Goal: Task Accomplishment & Management: Manage account settings

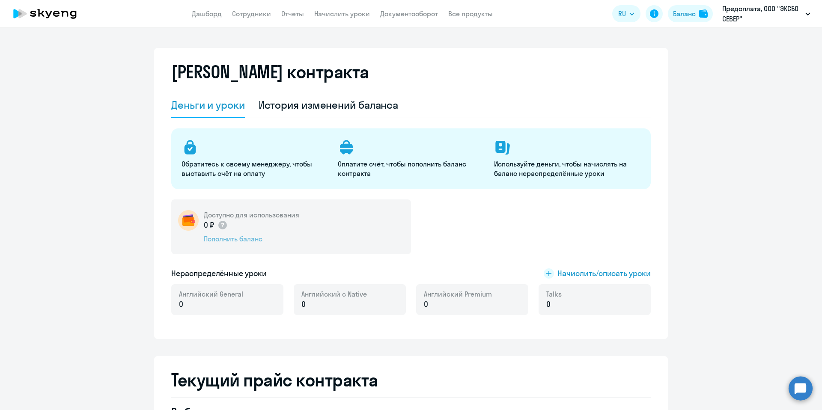
click at [227, 239] on div "Пополнить баланс" at bounding box center [251, 238] width 95 height 9
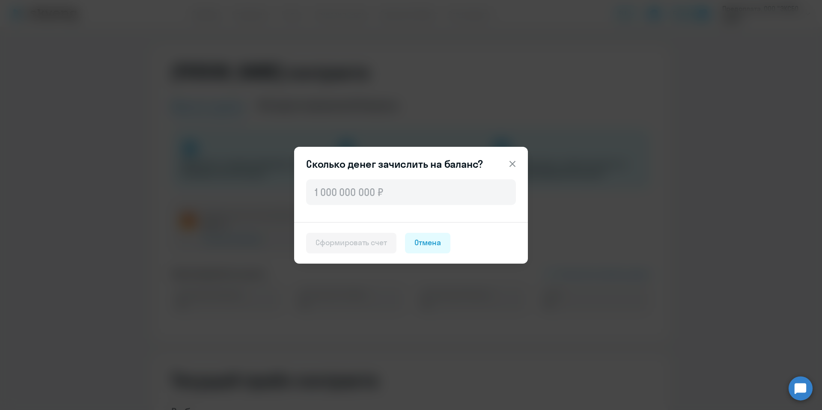
click at [512, 156] on button at bounding box center [512, 163] width 17 height 17
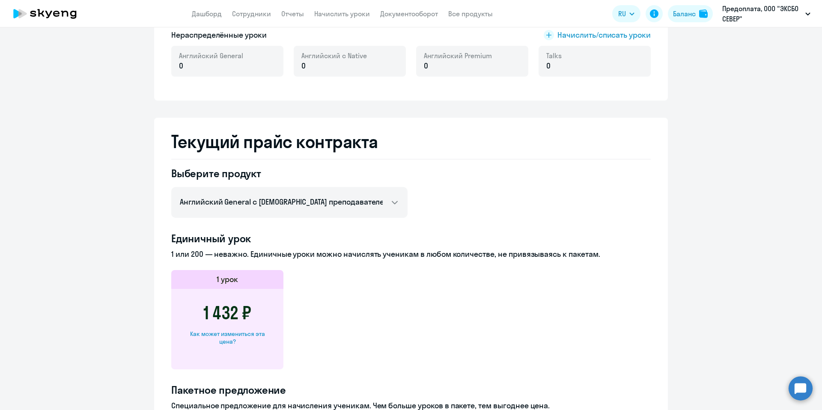
scroll to position [241, 0]
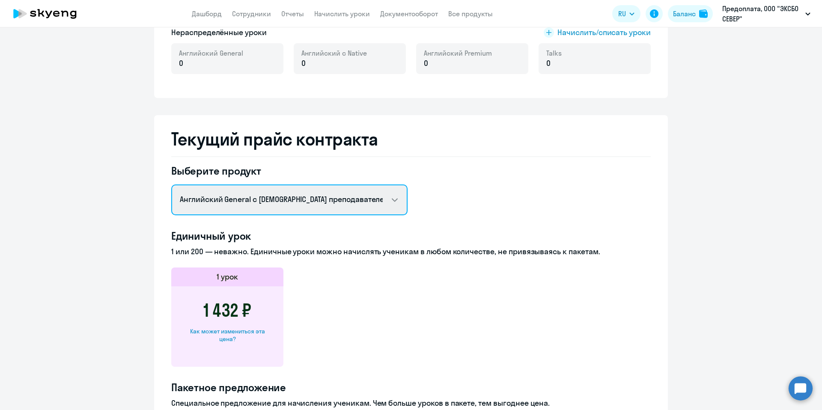
click at [347, 207] on select "Английский General с русскоговорящим преподавателем Английский General с [DEMOG…" at bounding box center [289, 199] width 236 height 31
click at [171, 184] on select "Английский General с русскоговорящим преподавателем Английский General с [DEMOG…" at bounding box center [289, 199] width 236 height 31
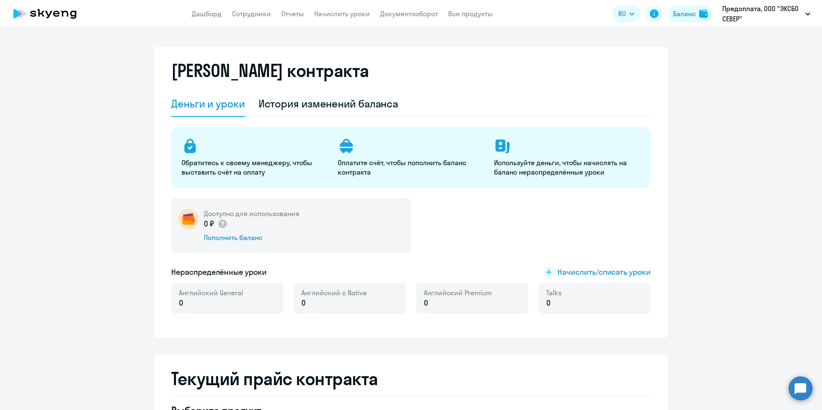
scroll to position [0, 0]
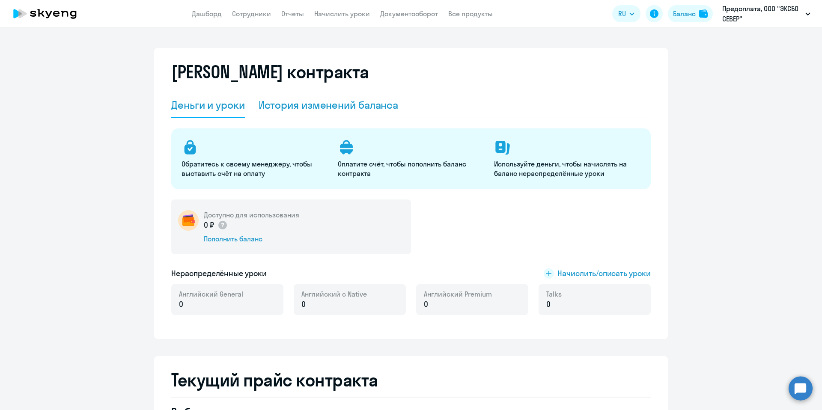
click at [277, 110] on div "История изменений баланса" at bounding box center [328, 105] width 140 height 14
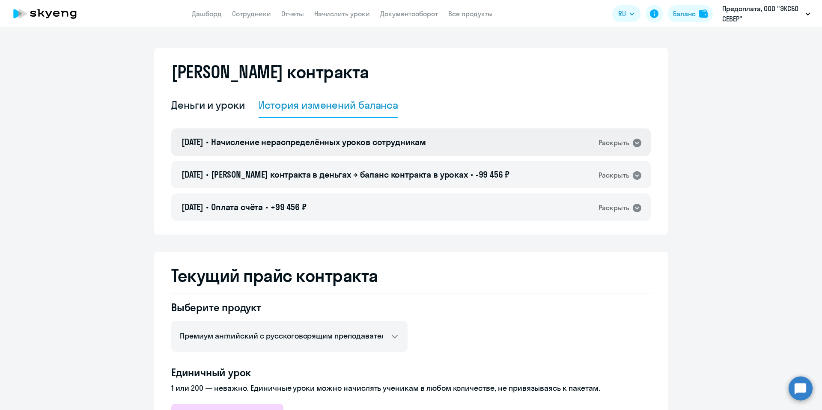
click at [635, 148] on icon at bounding box center [637, 143] width 10 height 10
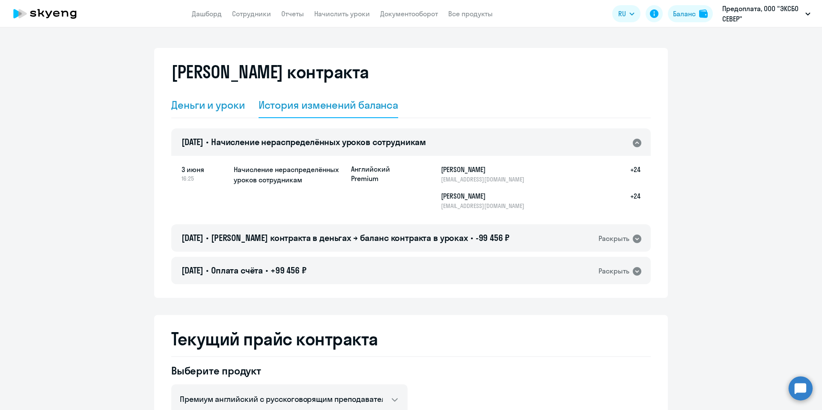
click at [223, 107] on div "Деньги и уроки" at bounding box center [208, 105] width 74 height 14
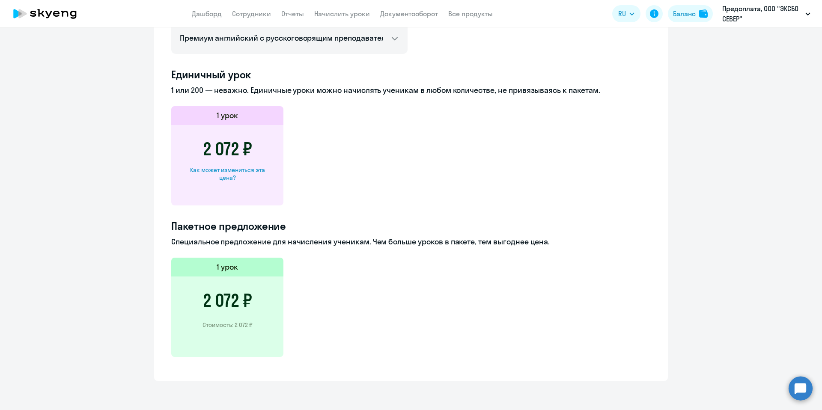
scroll to position [163, 0]
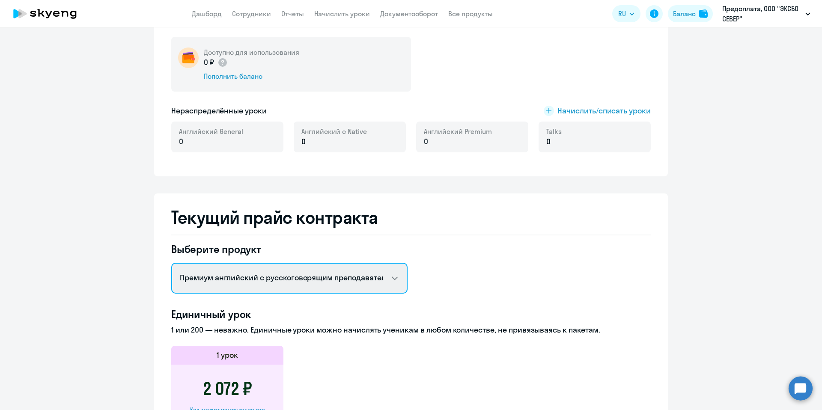
click at [252, 285] on select "Английский General с русскоговорящим преподавателем Английский General с [DEMOG…" at bounding box center [289, 278] width 236 height 31
click at [171, 263] on select "Английский General с русскоговорящим преподавателем Английский General с [DEMOG…" at bounding box center [289, 278] width 236 height 31
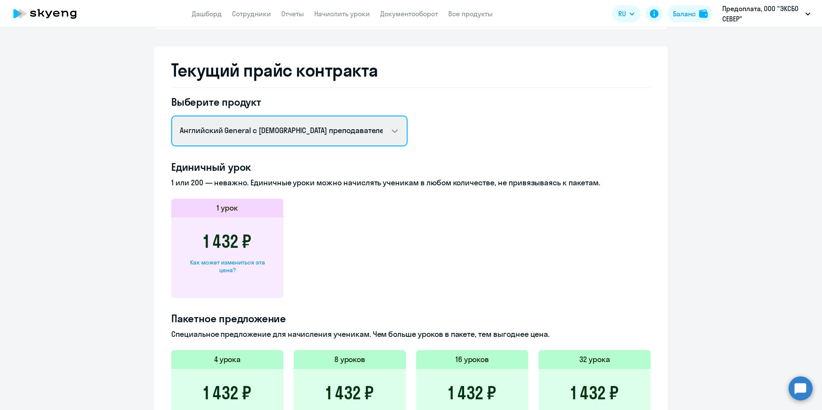
scroll to position [309, 0]
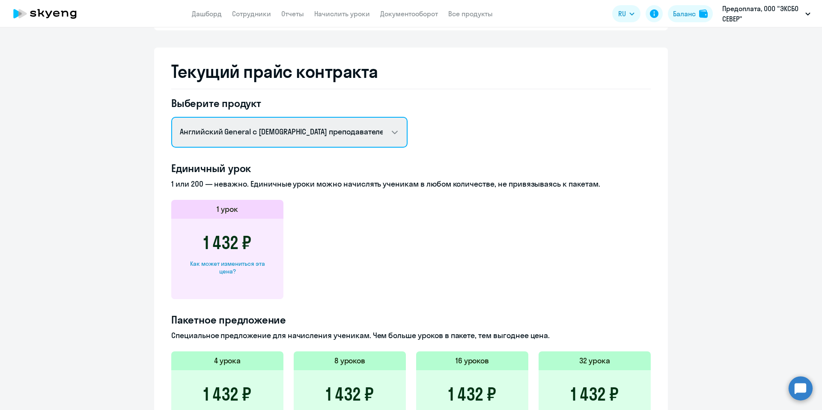
click at [270, 131] on select "Английский General с русскоговорящим преподавателем Английский General с [DEMOG…" at bounding box center [289, 132] width 236 height 31
select select "english_adult_not_native_speaker_premium"
click at [171, 117] on select "Английский General с русскоговорящим преподавателем Английский General с [DEMOG…" at bounding box center [289, 132] width 236 height 31
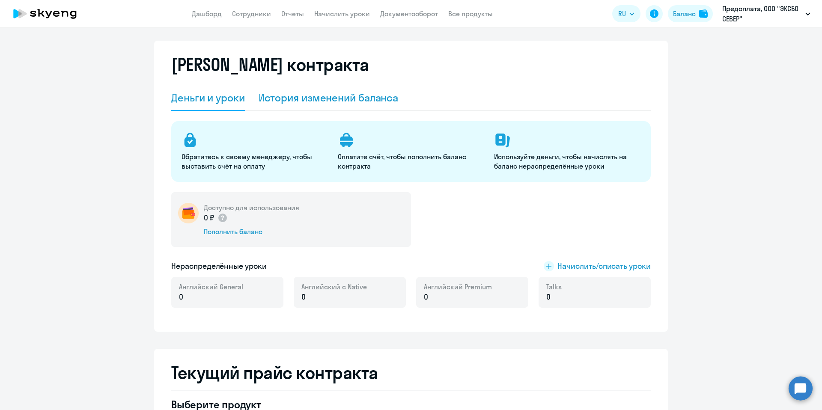
scroll to position [0, 0]
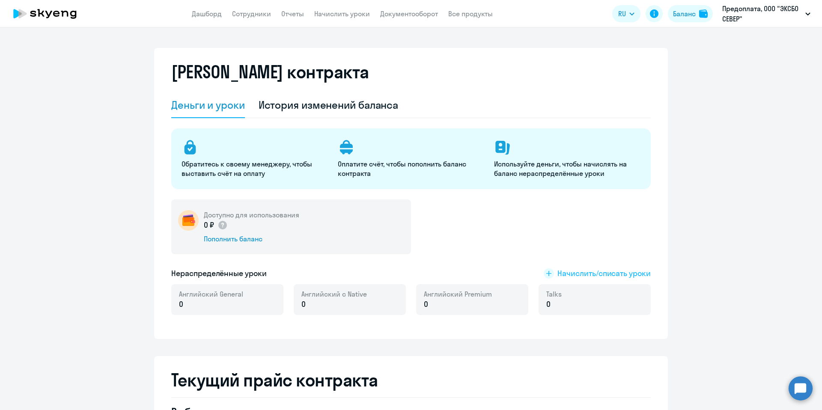
click at [606, 270] on span "Начислить/списать уроки" at bounding box center [603, 273] width 93 height 11
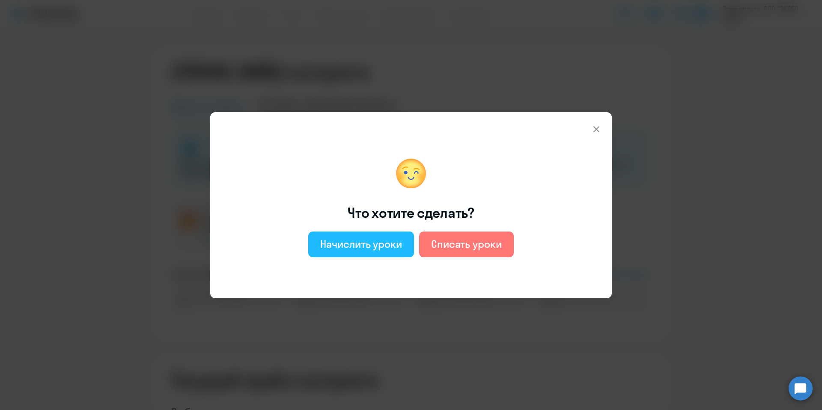
click at [347, 247] on div "Начислить уроки" at bounding box center [361, 244] width 82 height 14
select select "english_adult_not_native_speaker"
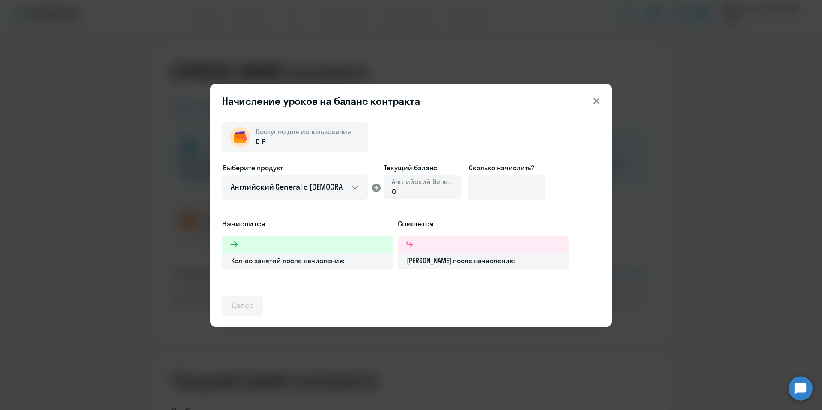
click at [445, 258] on div "[PERSON_NAME] после начисления:" at bounding box center [483, 260] width 171 height 16
click at [478, 186] on input at bounding box center [506, 188] width 77 height 26
click at [599, 104] on icon at bounding box center [596, 101] width 10 height 10
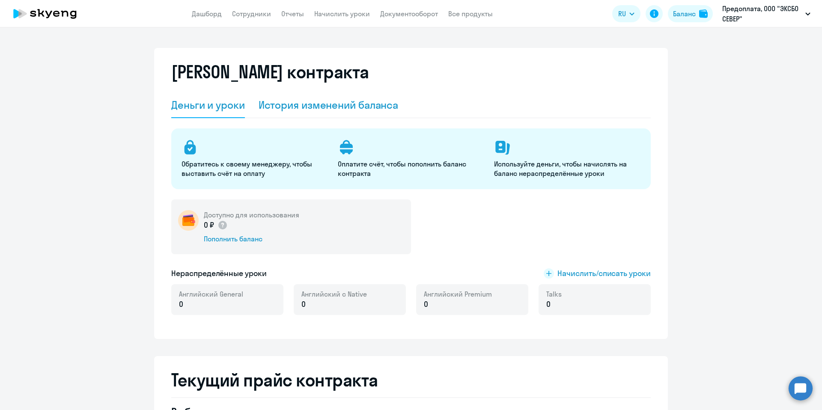
click at [332, 95] on div "История изменений баланса" at bounding box center [328, 105] width 140 height 26
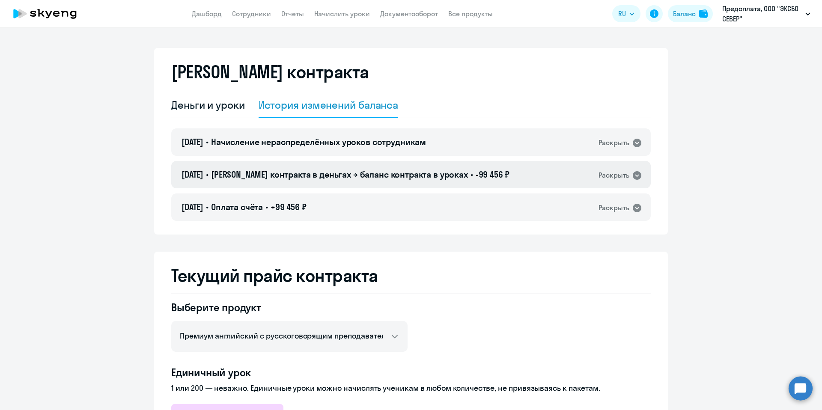
click at [632, 173] on icon at bounding box center [636, 175] width 9 height 9
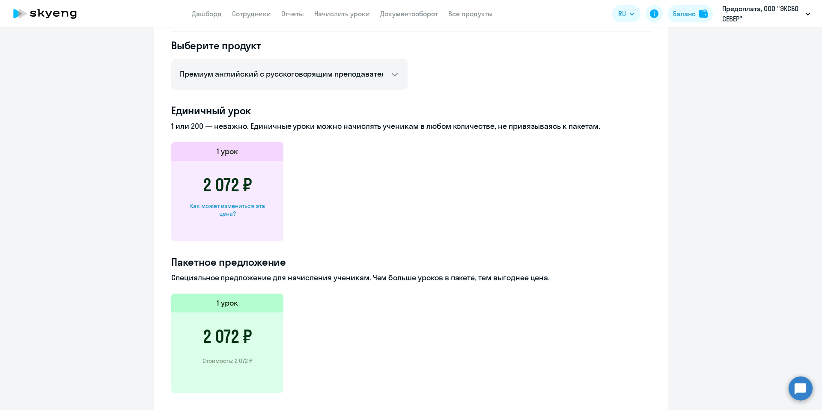
scroll to position [72, 0]
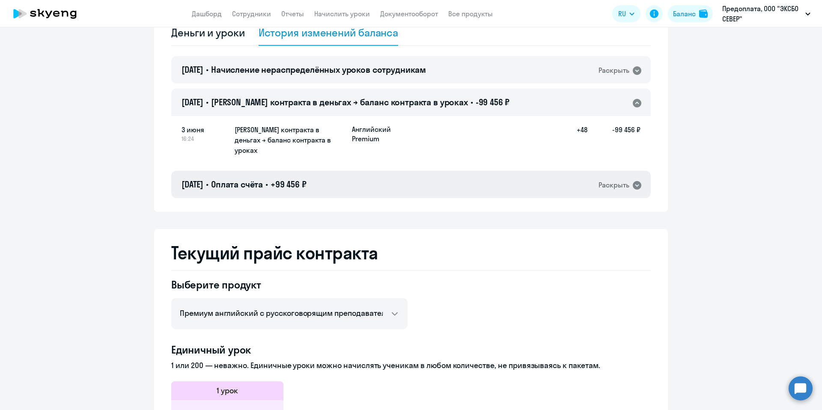
click at [636, 181] on icon at bounding box center [636, 185] width 9 height 9
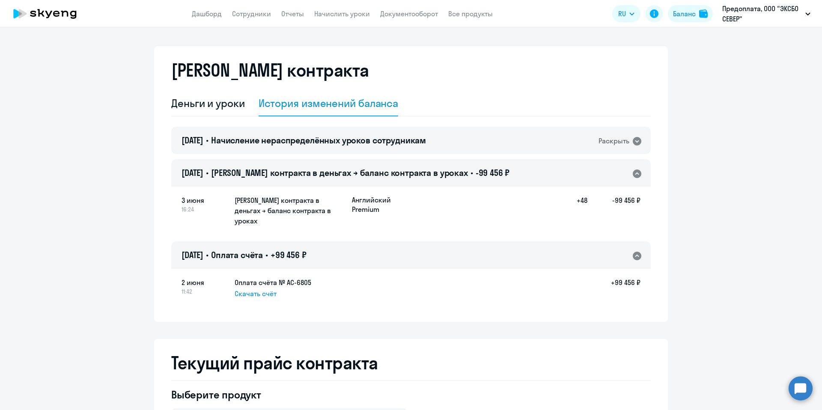
scroll to position [0, 0]
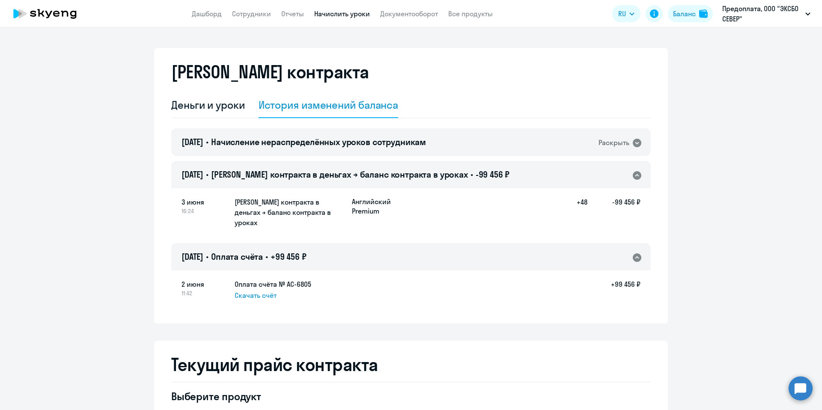
click at [337, 15] on link "Начислить уроки" at bounding box center [342, 13] width 56 height 9
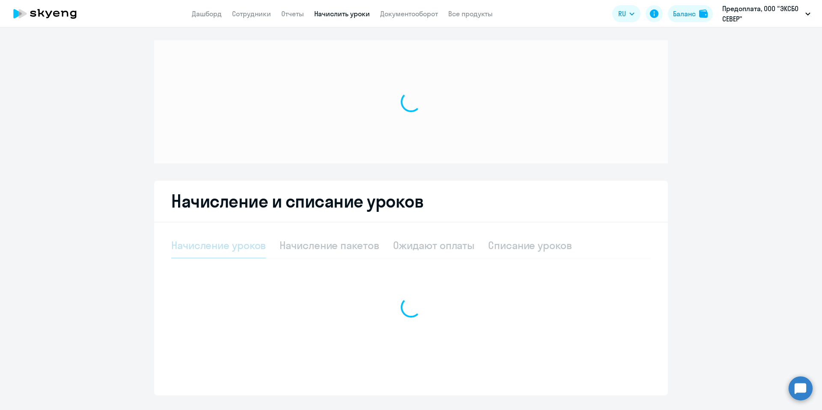
select select "10"
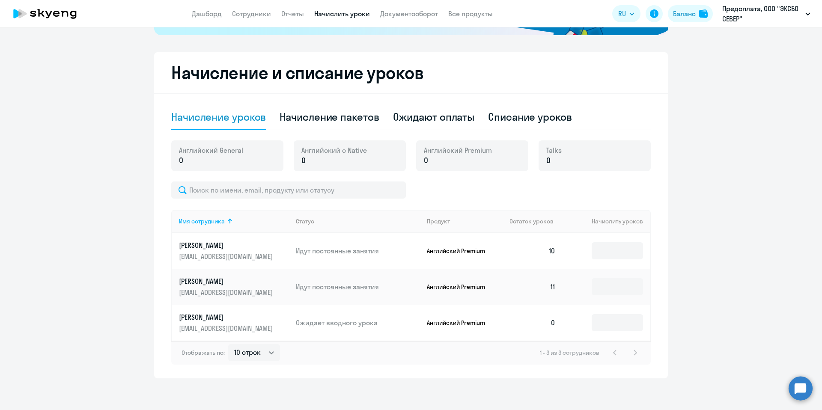
scroll to position [207, 0]
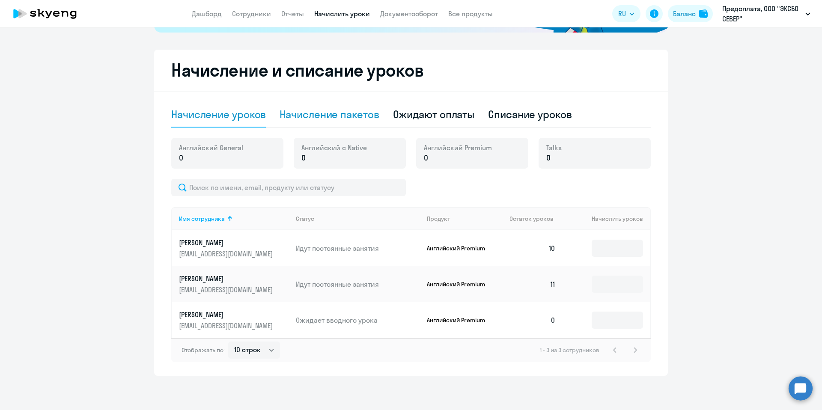
click at [369, 117] on div "Начисление пакетов" at bounding box center [328, 114] width 99 height 14
select select "10"
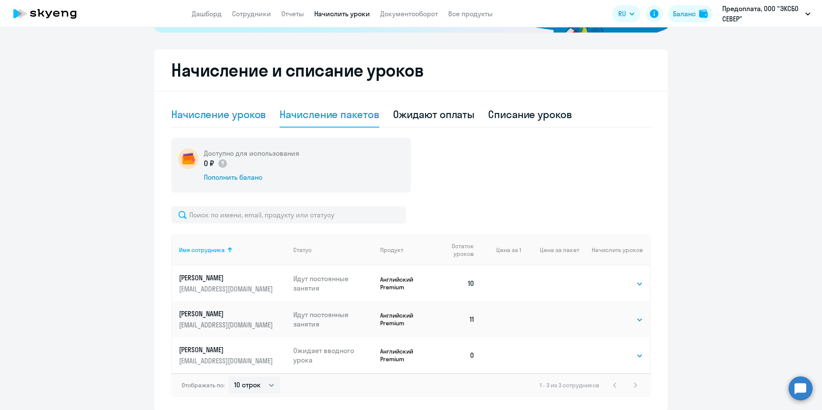
click at [239, 122] on div "Начисление уроков" at bounding box center [218, 115] width 95 height 26
select select "10"
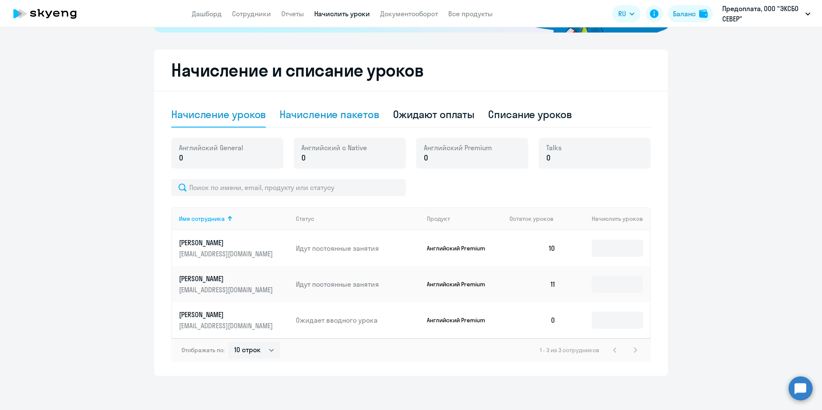
click at [315, 124] on div "Начисление пакетов" at bounding box center [328, 115] width 99 height 26
select select "10"
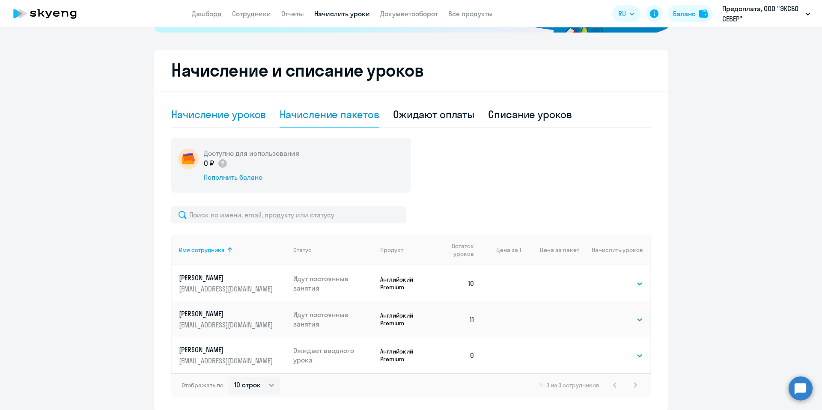
click at [199, 120] on div "Начисление уроков" at bounding box center [218, 114] width 95 height 14
select select "10"
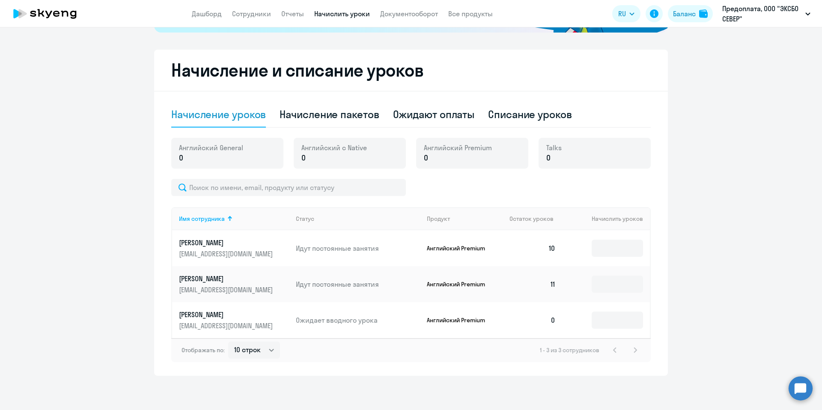
click at [241, 160] on div "Английский General 0" at bounding box center [227, 153] width 112 height 31
click at [348, 160] on p "0" at bounding box center [333, 157] width 65 height 11
click at [332, 177] on div "[DEMOGRAPHIC_DATA] General 0 Английский с Native 0 Английский Premium 0 Talks 0" at bounding box center [410, 158] width 479 height 41
click at [557, 154] on p "0" at bounding box center [553, 157] width 15 height 11
click at [318, 111] on div "Начисление пакетов" at bounding box center [328, 114] width 99 height 14
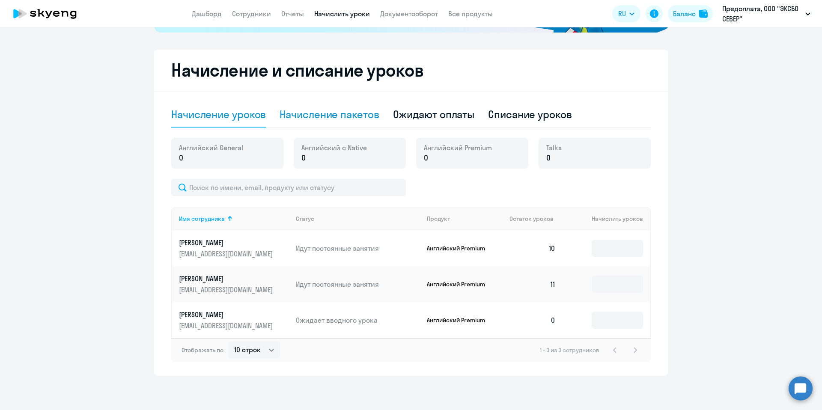
select select "10"
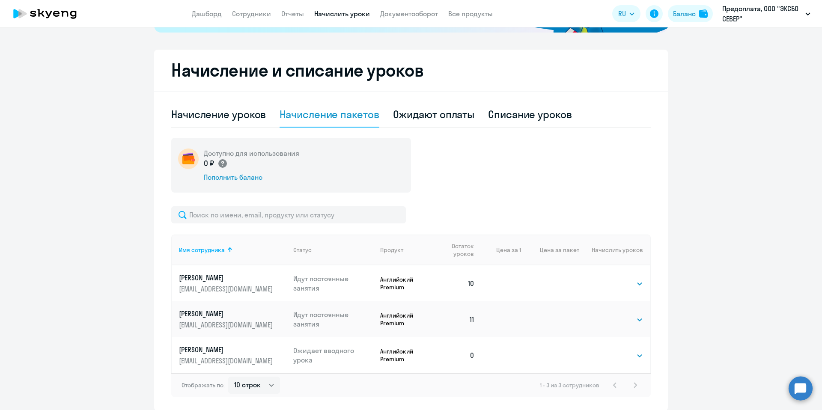
click at [219, 163] on circle at bounding box center [222, 163] width 9 height 9
click at [226, 180] on div "Пополнить баланс" at bounding box center [251, 176] width 95 height 9
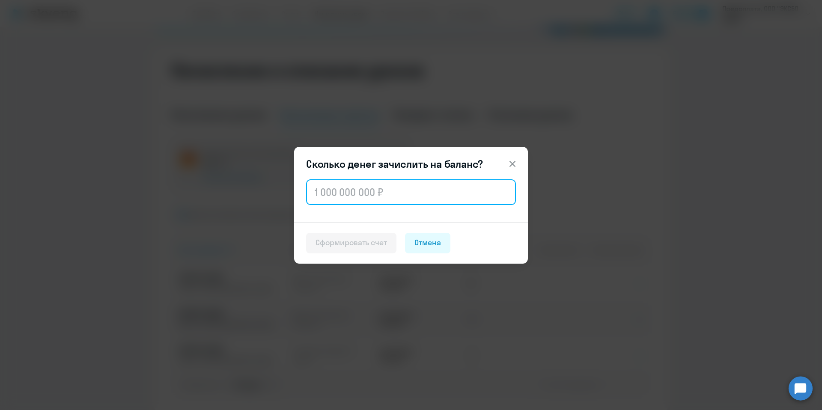
click at [337, 188] on input "text" at bounding box center [411, 192] width 210 height 26
type input "49 728"
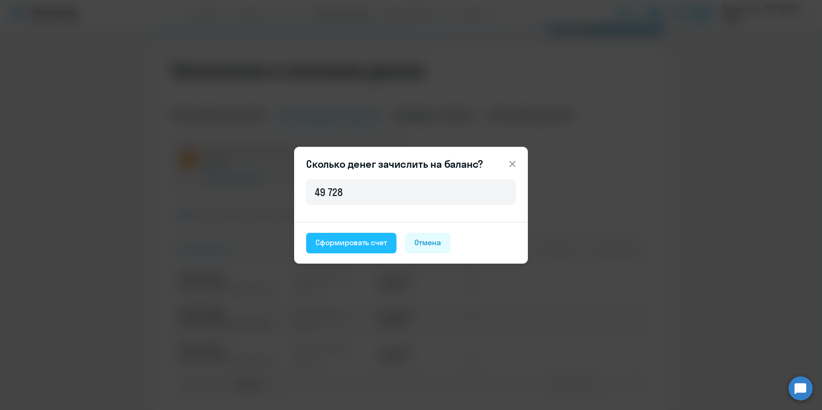
click at [382, 249] on button "Сформировать счет" at bounding box center [351, 243] width 90 height 21
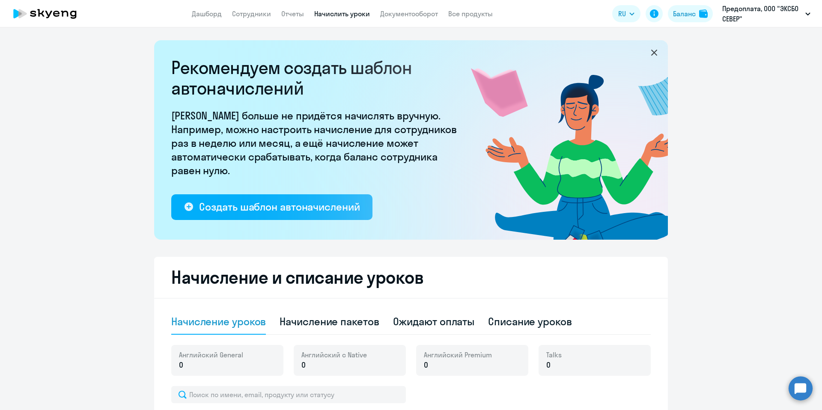
select select "10"
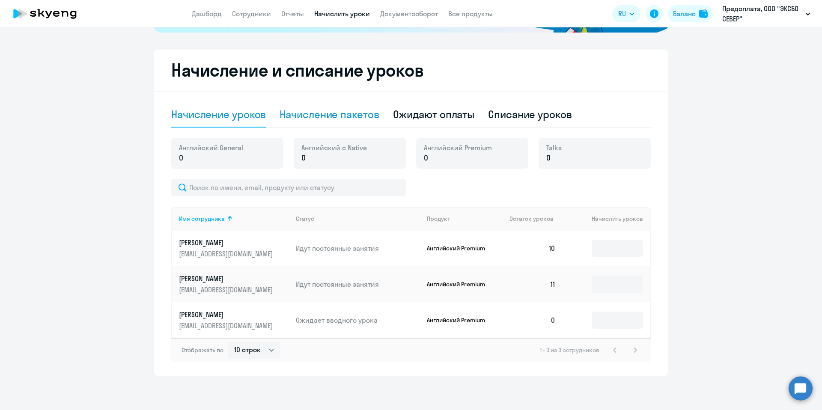
click at [320, 119] on div "Начисление пакетов" at bounding box center [328, 114] width 99 height 14
select select "10"
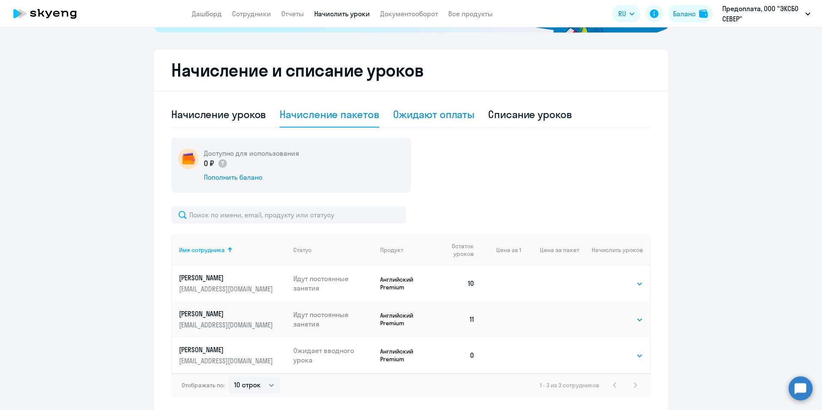
click at [432, 108] on div "Ожидают оплаты" at bounding box center [434, 114] width 82 height 14
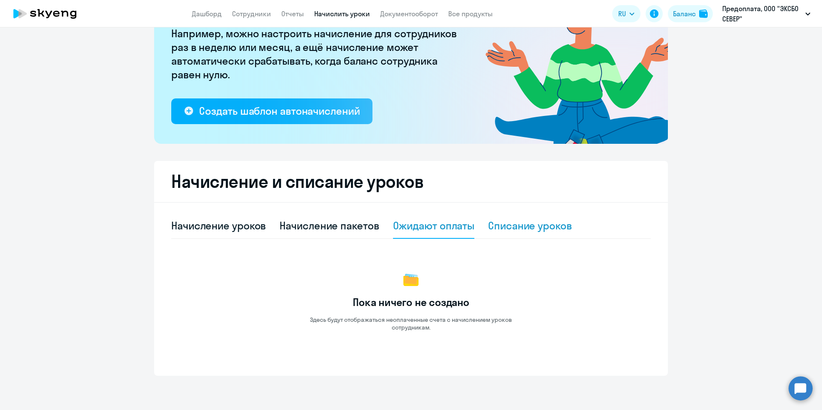
click at [552, 230] on div "Списание уроков" at bounding box center [530, 226] width 84 height 14
select select "10"
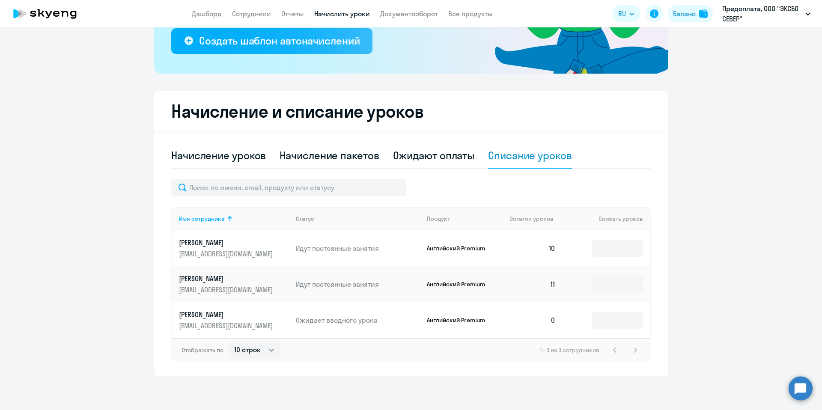
click at [447, 145] on div "Ожидают оплаты" at bounding box center [434, 156] width 82 height 26
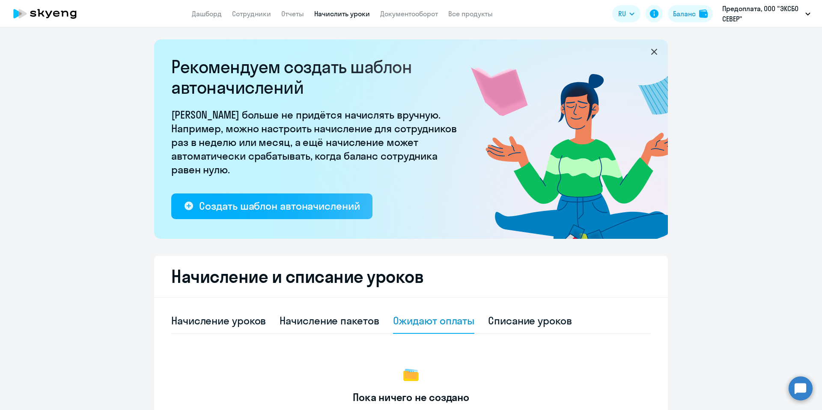
scroll to position [0, 0]
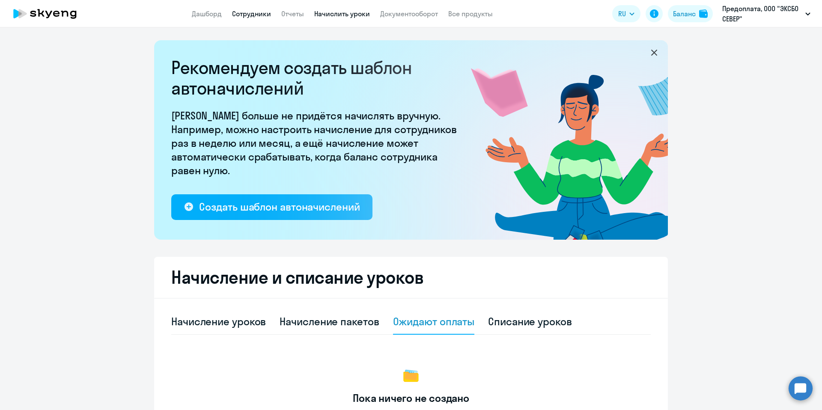
click at [241, 14] on link "Сотрудники" at bounding box center [251, 13] width 39 height 9
select select "30"
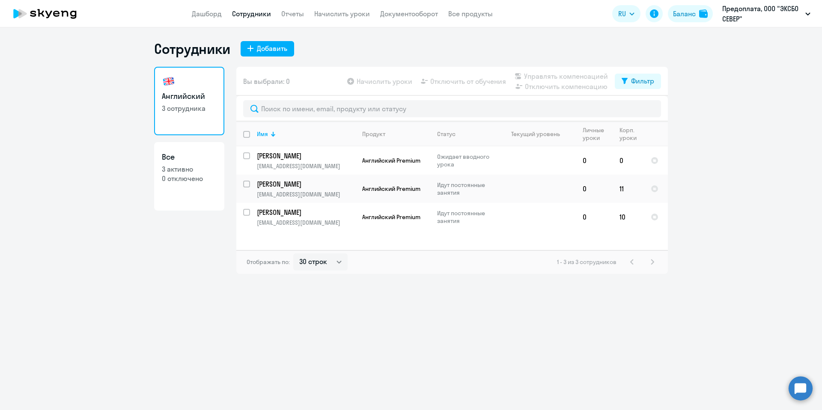
click at [198, 21] on app-header "Дашборд Сотрудники Отчеты Начислить уроки Документооборот Все продукты Дашборд …" at bounding box center [411, 13] width 822 height 27
click at [200, 13] on link "Дашборд" at bounding box center [207, 13] width 30 height 9
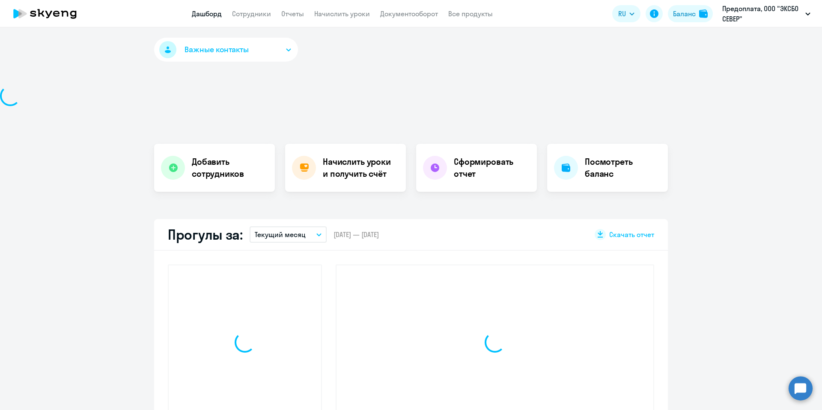
select select "30"
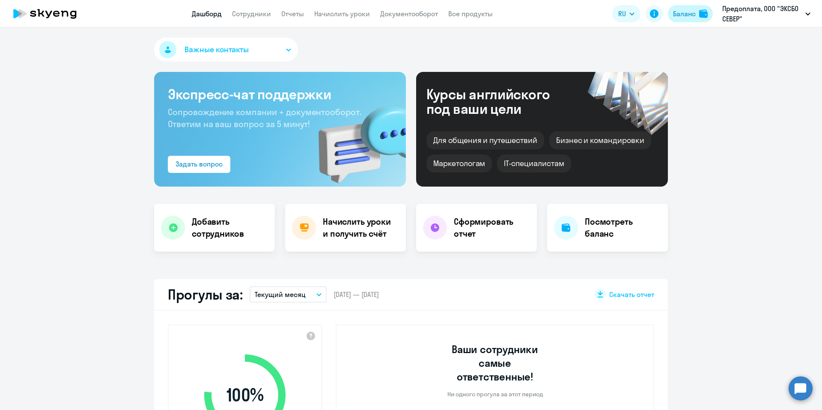
click at [699, 11] on img at bounding box center [703, 13] width 9 height 9
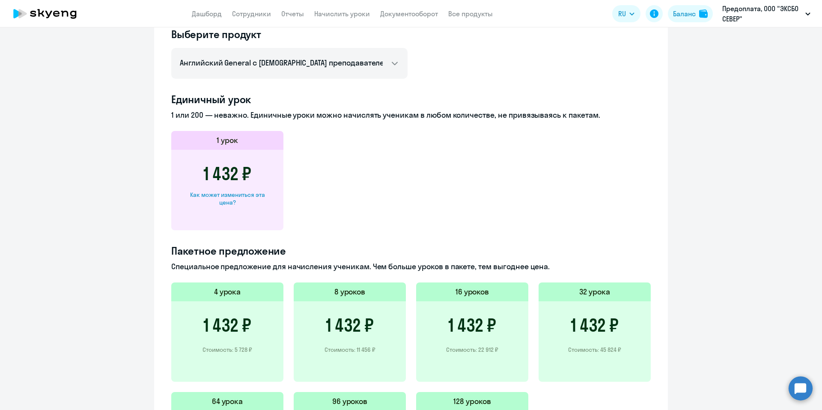
scroll to position [377, 0]
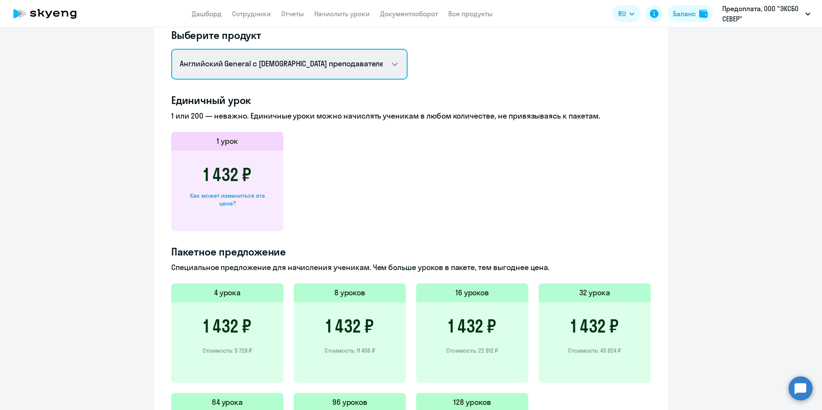
click at [343, 67] on select "Английский General с русскоговорящим преподавателем Английский General с [DEMOG…" at bounding box center [289, 64] width 236 height 31
select select "english_adult_not_native_speaker_premium"
click at [171, 49] on select "Английский General с русскоговорящим преподавателем Английский General с [DEMOG…" at bounding box center [289, 64] width 236 height 31
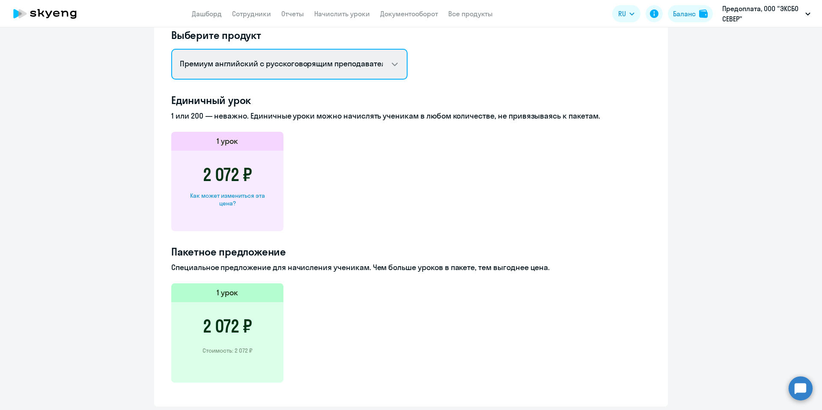
click at [326, 58] on select "Английский General с русскоговорящим преподавателем Английский General с [DEMOG…" at bounding box center [289, 64] width 236 height 31
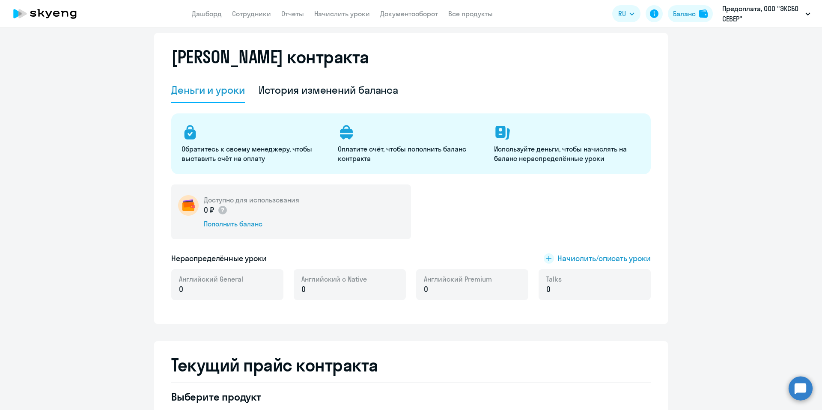
scroll to position [0, 0]
